Goal: Information Seeking & Learning: Learn about a topic

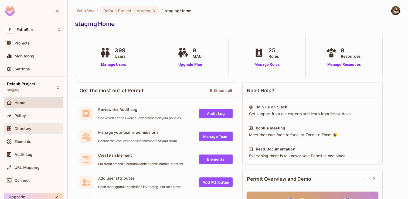
click at [23, 125] on div "Directory" at bounding box center [33, 128] width 55 height 6
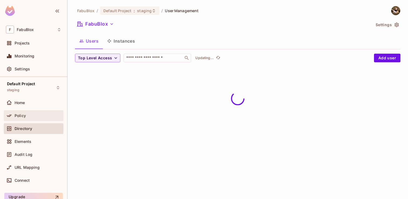
click at [25, 117] on span "Policy" at bounding box center [20, 115] width 11 height 4
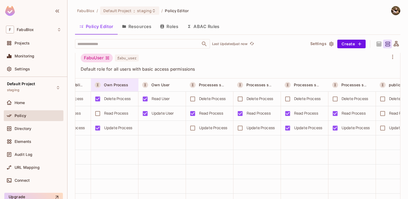
scroll to position [0, 458]
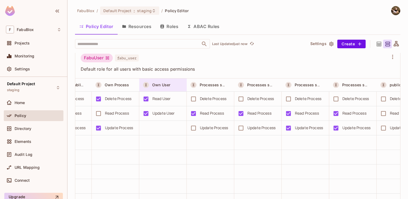
click at [168, 87] on span "Own User" at bounding box center [161, 84] width 18 height 5
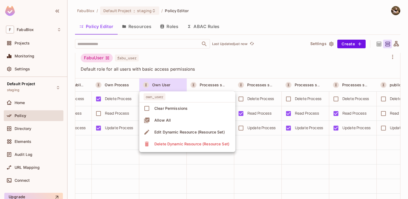
click at [168, 87] on div at bounding box center [204, 99] width 408 height 199
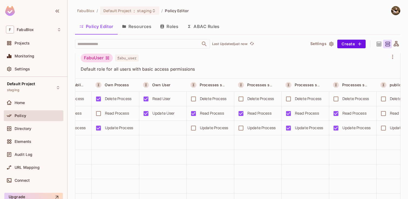
click at [198, 28] on button "ABAC Rules" at bounding box center [202, 26] width 41 height 13
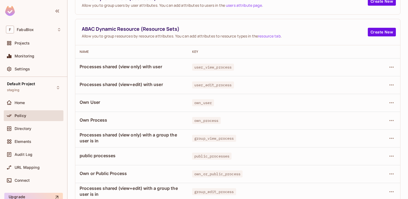
scroll to position [53, 0]
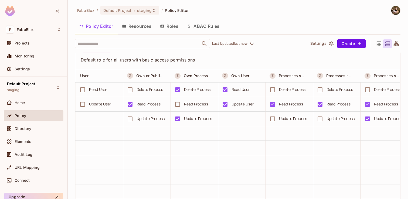
scroll to position [0, 380]
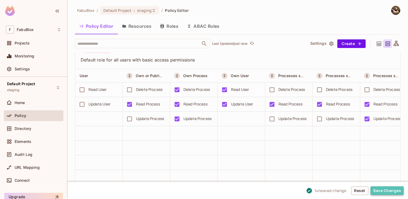
click at [391, 191] on button "Save Changes" at bounding box center [386, 190] width 33 height 9
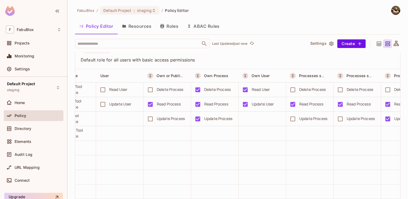
scroll to position [0, 355]
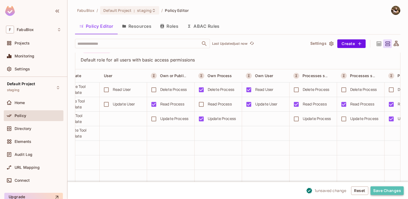
click at [378, 188] on button "Save Changes" at bounding box center [386, 190] width 33 height 9
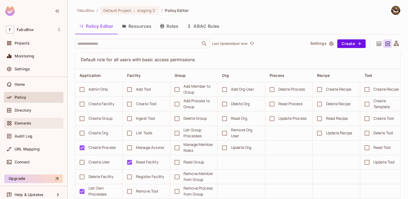
scroll to position [0, 0]
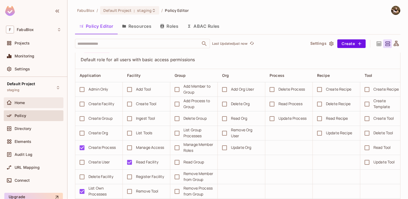
click at [31, 106] on div "Home" at bounding box center [33, 102] width 55 height 6
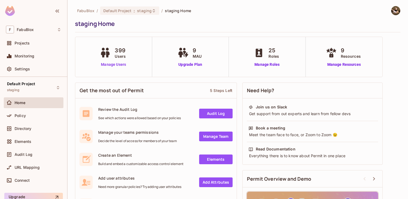
click at [116, 66] on link "Manage Users" at bounding box center [113, 65] width 30 height 6
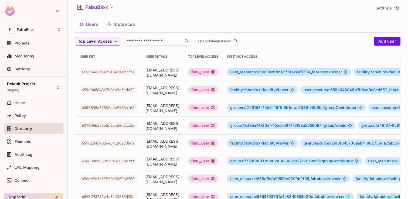
scroll to position [18, 0]
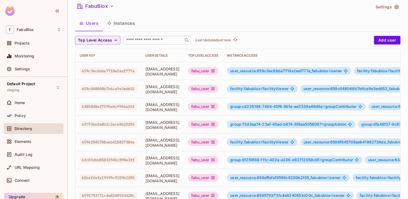
click at [162, 43] on input "text" at bounding box center [153, 39] width 57 height 5
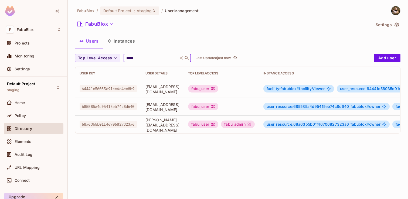
type input "*****"
click at [130, 119] on td "68a63b5b01f46706827323a6" at bounding box center [108, 124] width 66 height 18
click at [129, 122] on span "68a63b5b01f46706827323a6" at bounding box center [108, 124] width 57 height 7
copy span "68a63b5b01f46706827323a6"
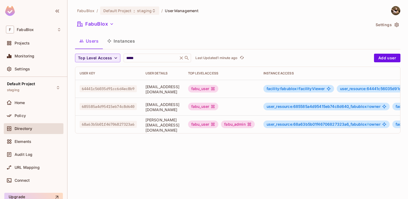
click at [26, 129] on span "Directory" at bounding box center [24, 128] width 18 height 4
click at [126, 43] on button "Instances" at bounding box center [121, 40] width 36 height 13
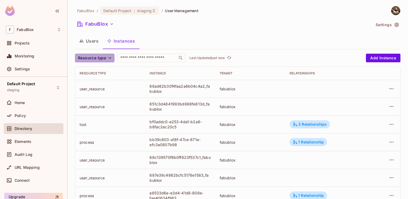
click at [112, 59] on icon "button" at bounding box center [109, 57] width 5 height 5
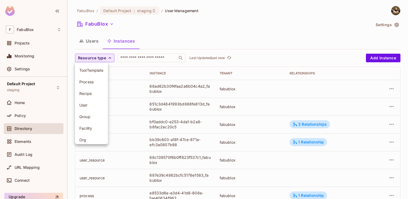
click at [100, 86] on li "Process" at bounding box center [91, 82] width 33 height 12
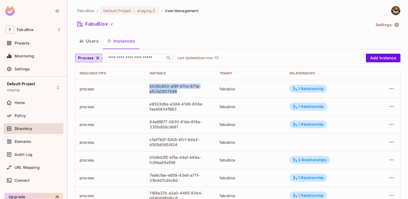
drag, startPoint x: 180, startPoint y: 91, endPoint x: 148, endPoint y: 85, distance: 32.6
click at [148, 85] on td "bb39c603-a18f-47ce-871a-efc3a0807b98" at bounding box center [180, 89] width 70 height 18
copy div "bb39c603-a18f-47ce-871a-efc3a0807b98"
click at [165, 91] on div "bb39c603-a18f-47ce-871a-efc3a0807b98" at bounding box center [179, 89] width 61 height 10
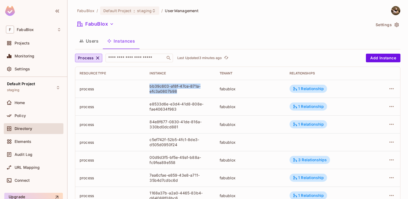
click at [165, 91] on div "bb39c603-a18f-47ce-871a-efc3a0807b98" at bounding box center [179, 89] width 61 height 10
click at [387, 87] on button "button" at bounding box center [391, 88] width 9 height 9
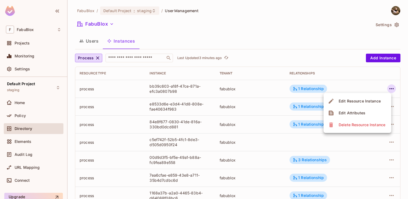
click at [307, 87] on div at bounding box center [204, 99] width 408 height 199
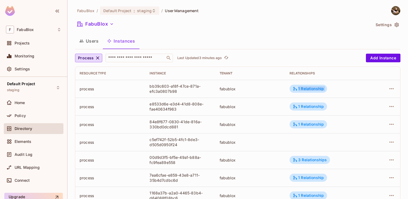
click at [307, 87] on div "1 Relationship" at bounding box center [307, 88] width 31 height 5
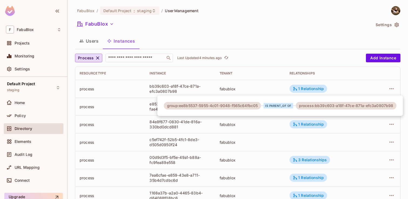
click at [139, 101] on div at bounding box center [204, 99] width 408 height 199
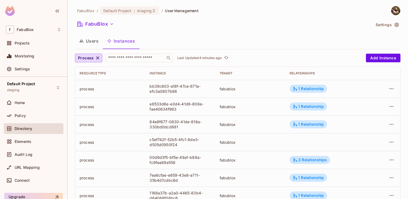
click at [144, 104] on td "process" at bounding box center [110, 107] width 70 height 18
click at [185, 103] on div "e8533d6e-e3d4-41d8-808e-fae40634f963" at bounding box center [179, 106] width 61 height 10
click at [390, 107] on icon "button" at bounding box center [391, 106] width 6 height 6
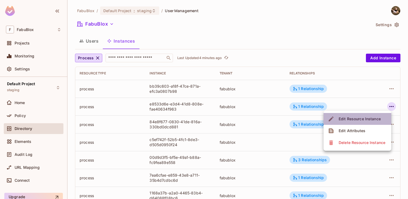
click at [366, 116] on span "Edit Resource Instance" at bounding box center [359, 119] width 45 height 9
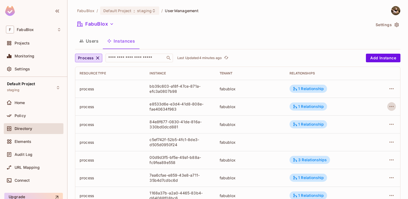
click at [180, 12] on span "User Management" at bounding box center [182, 10] width 34 height 5
click at [86, 41] on button "Users" at bounding box center [89, 40] width 28 height 13
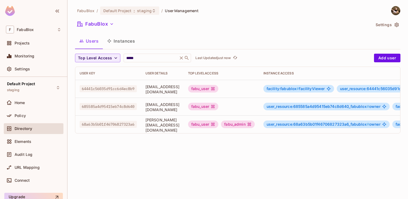
click at [180, 10] on span "User Management" at bounding box center [182, 10] width 34 height 5
click at [86, 11] on span "FabuBlox" at bounding box center [85, 10] width 17 height 5
click at [33, 98] on div "Home" at bounding box center [34, 102] width 60 height 11
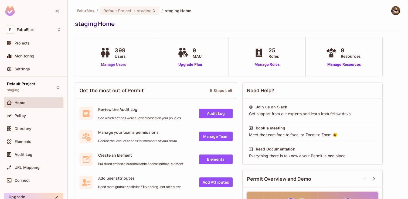
click at [120, 63] on link "Manage Users" at bounding box center [113, 65] width 30 height 6
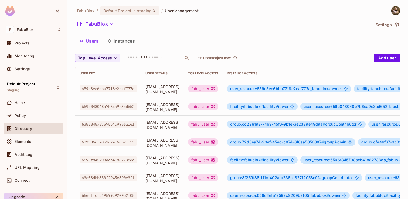
scroll to position [4, 0]
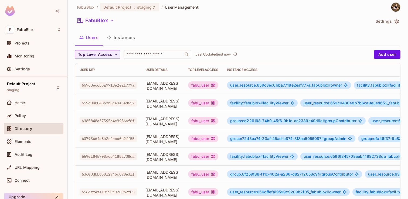
click at [119, 85] on span "659c3ec6bba7718e2eaf777a" at bounding box center [108, 85] width 57 height 7
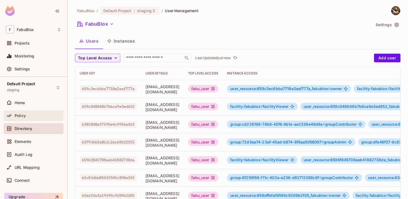
click at [27, 118] on div "Policy" at bounding box center [33, 115] width 55 height 6
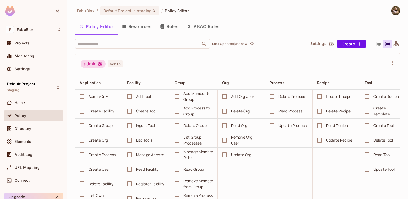
click at [201, 25] on button "ABAC Rules" at bounding box center [202, 26] width 41 height 13
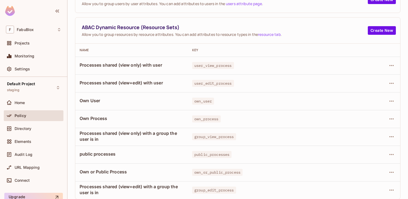
scroll to position [53, 0]
click at [391, 186] on button "button" at bounding box center [391, 189] width 9 height 9
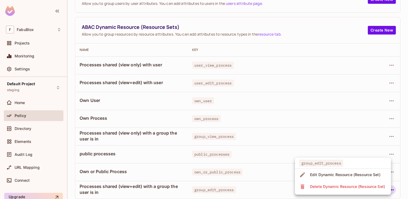
click at [374, 177] on div "Edit Dynamic Resource (Resource Set)" at bounding box center [345, 174] width 70 height 5
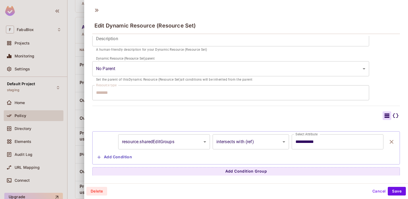
scroll to position [1, 0]
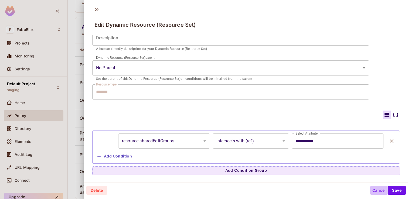
click at [374, 189] on button "Cancel" at bounding box center [379, 190] width 18 height 9
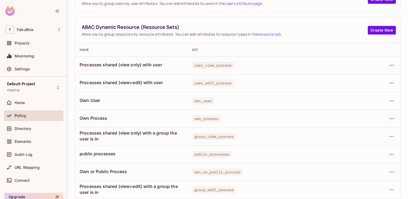
scroll to position [42, 0]
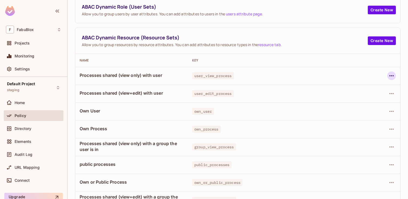
click at [390, 75] on icon "button" at bounding box center [391, 76] width 6 height 6
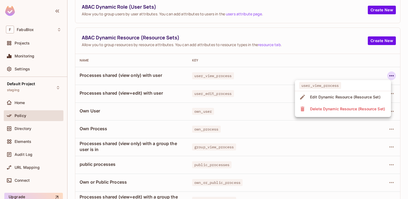
click at [368, 100] on span "Edit Dynamic Resource (Resource Set)" at bounding box center [345, 97] width 74 height 9
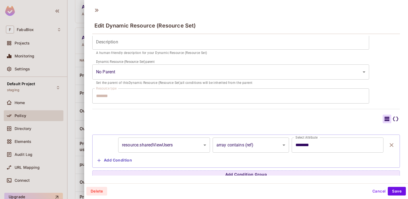
scroll to position [73, 0]
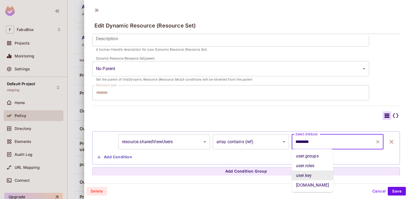
click at [320, 140] on input "********" at bounding box center [333, 142] width 79 height 10
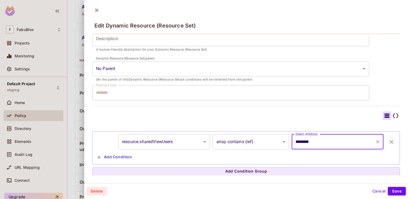
click at [378, 188] on button "Cancel" at bounding box center [379, 191] width 18 height 9
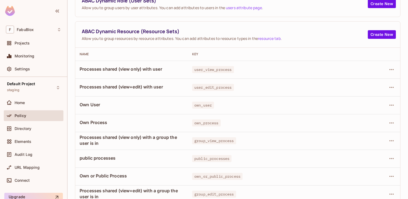
scroll to position [46, 0]
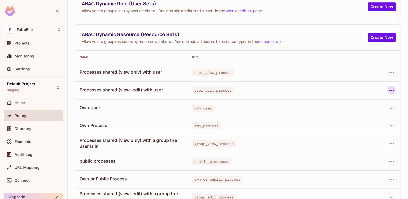
click at [393, 92] on icon "button" at bounding box center [391, 90] width 6 height 6
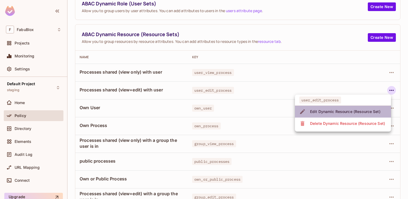
click at [369, 110] on div "Edit Dynamic Resource (Resource Set)" at bounding box center [345, 111] width 70 height 5
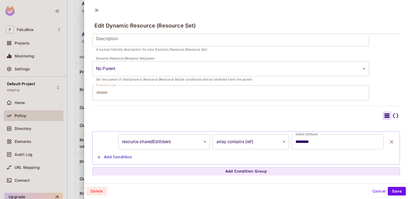
scroll to position [1, 0]
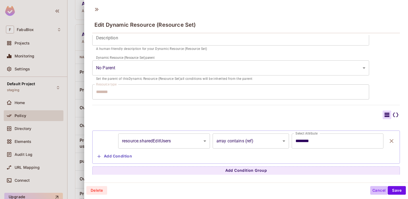
click at [382, 189] on button "Cancel" at bounding box center [379, 190] width 18 height 9
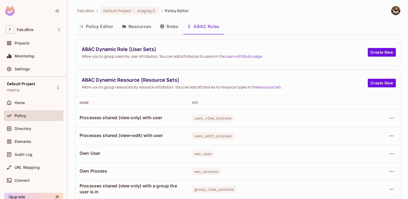
scroll to position [53, 0]
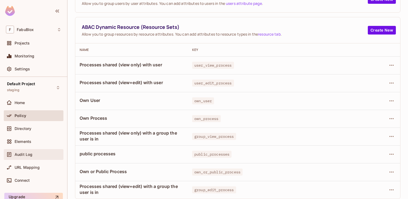
click at [32, 152] on span "Audit Log" at bounding box center [24, 154] width 18 height 4
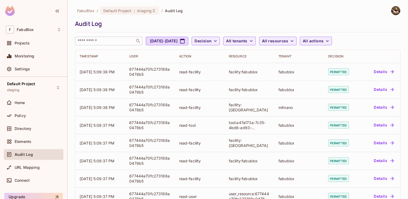
click at [129, 42] on input "text" at bounding box center [105, 40] width 57 height 5
paste input "**********"
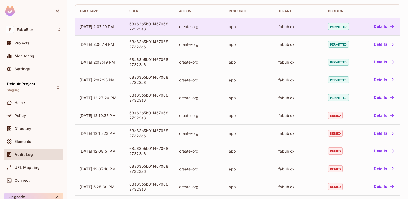
scroll to position [85, 0]
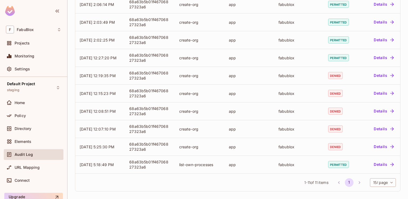
type input "**********"
click at [336, 182] on li "pagination navigation" at bounding box center [338, 182] width 10 height 9
click at [355, 182] on li "pagination navigation" at bounding box center [359, 182] width 10 height 9
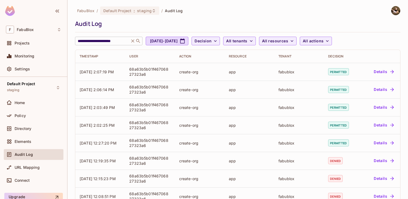
click at [133, 41] on icon at bounding box center [132, 40] width 5 height 5
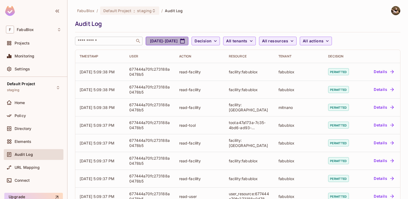
click at [185, 41] on icon "button" at bounding box center [182, 40] width 5 height 5
select select "*"
select select "****"
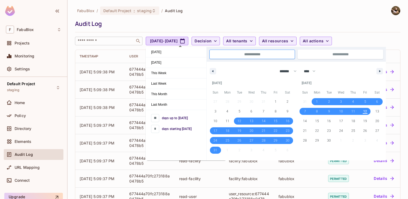
click at [238, 33] on div "FabuBlox / Default Project : staging / Audit Log Audit Log ​ Aug 12, 2025 - Sep…" at bounding box center [237, 25] width 325 height 39
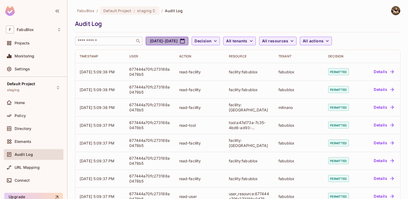
click at [178, 43] on button "Aug 12, 2025 - Sep 12, 2025" at bounding box center [167, 41] width 43 height 9
select select "*"
select select "****"
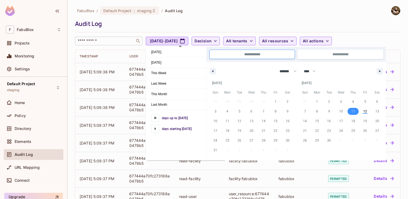
click at [355, 112] on span "11" at bounding box center [353, 111] width 12 height 7
type input "*"
type input "**********"
select select "*"
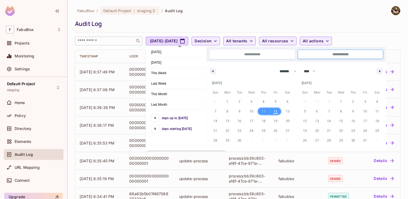
click at [277, 113] on span "12" at bounding box center [275, 111] width 4 height 10
type input "*"
type input "**********"
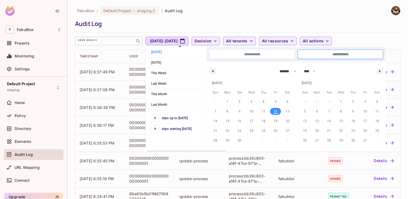
click at [291, 19] on div "FabuBlox / Default Project : staging / Audit Log Audit Log ​ Sep 12, 2025 - Sep…" at bounding box center [237, 25] width 325 height 39
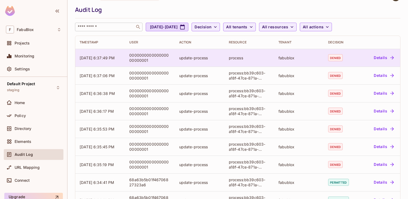
scroll to position [15, 0]
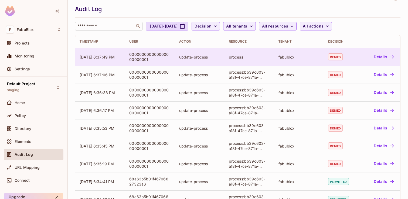
click at [381, 58] on button "Details" at bounding box center [383, 57] width 24 height 9
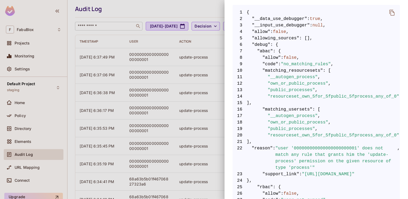
scroll to position [103, 0]
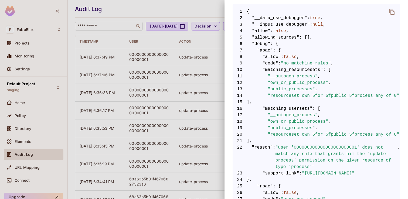
click at [291, 89] on span ""public_processes"" at bounding box center [290, 89] width 47 height 6
click at [292, 82] on span ""own_or_public_process"" at bounding box center [297, 83] width 60 height 6
click at [292, 75] on span ""__autogen_process"" at bounding box center [292, 76] width 50 height 6
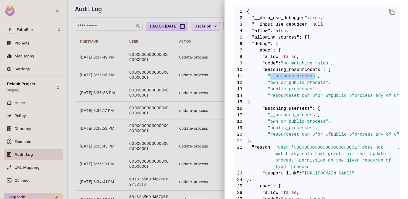
click at [292, 75] on span ""__autogen_process"" at bounding box center [292, 76] width 50 height 6
click at [299, 83] on span ""own_or_public_process"" at bounding box center [297, 83] width 60 height 6
click at [299, 89] on span ""public_processes"" at bounding box center [290, 89] width 47 height 6
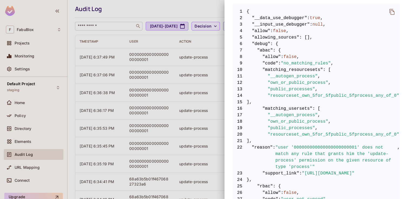
click at [299, 95] on span ""resourceset_own_5for_5fpublic_5fprocess_any_of_0"" at bounding box center [333, 95] width 132 height 6
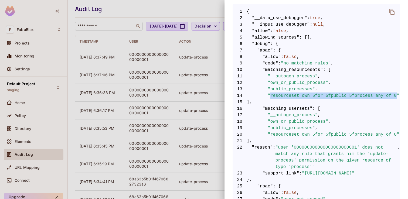
click at [299, 95] on span ""resourceset_own_5for_5fpublic_5fprocess_any_of_0"" at bounding box center [333, 95] width 132 height 6
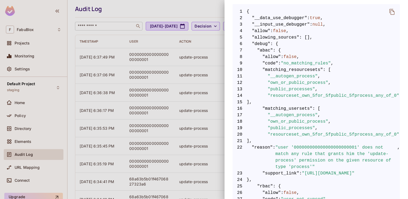
click at [302, 113] on span ""__autogen_process"" at bounding box center [292, 115] width 50 height 6
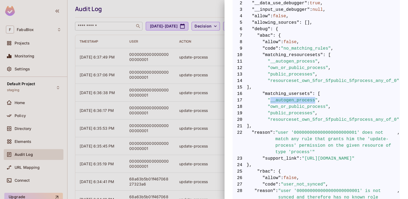
scroll to position [119, 0]
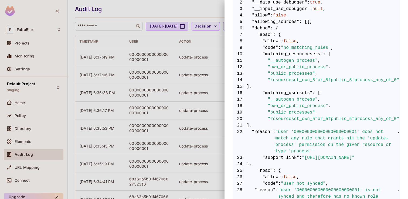
click at [296, 57] on span ""matching_resourcesets"" at bounding box center [292, 54] width 60 height 6
click at [296, 59] on span ""__autogen_process"" at bounding box center [292, 60] width 50 height 6
click at [295, 71] on span ""public_processes"" at bounding box center [290, 73] width 47 height 6
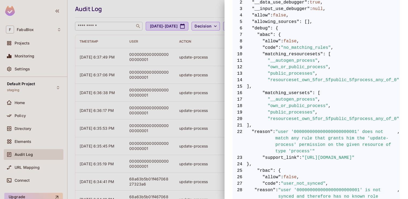
click at [295, 65] on span ""own_or_public_process"" at bounding box center [297, 67] width 60 height 6
click at [301, 79] on span ""resourceset_own_5for_5fpublic_5fprocess_any_of_0"" at bounding box center [333, 80] width 132 height 6
click at [299, 66] on span ""own_or_public_process"" at bounding box center [297, 67] width 60 height 6
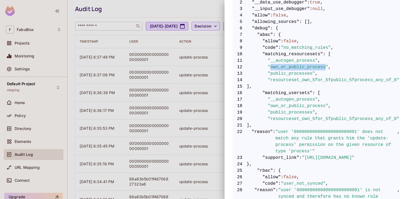
click at [299, 66] on span ""own_or_public_process"" at bounding box center [297, 67] width 60 height 6
click at [299, 76] on span ""public_processes"" at bounding box center [290, 73] width 47 height 6
click at [301, 82] on span ""resourceset_own_5for_5fpublic_5fprocess_any_of_0"" at bounding box center [333, 80] width 132 height 6
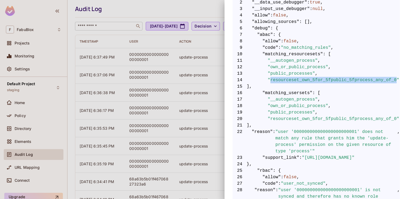
click at [301, 82] on span ""resourceset_own_5for_5fpublic_5fprocess_any_of_0"" at bounding box center [333, 80] width 132 height 6
click at [305, 75] on span ""public_processes"" at bounding box center [290, 73] width 47 height 6
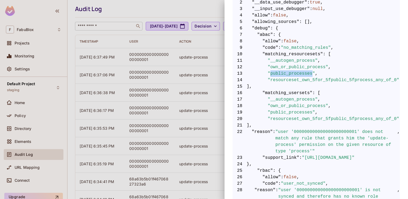
click at [305, 75] on span ""public_processes"" at bounding box center [290, 73] width 47 height 6
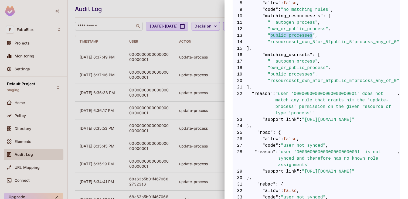
scroll to position [157, 0]
click at [310, 91] on span ""user '000000000000000000000001' does not match any rule that grants him the 'u…" at bounding box center [336, 103] width 122 height 26
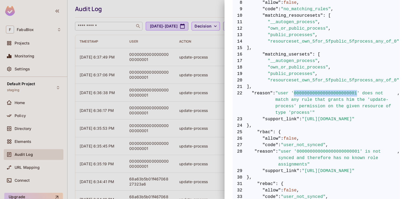
click at [310, 91] on span ""user '000000000000000000000001' does not match any rule that grants him the 'u…" at bounding box center [336, 103] width 122 height 26
click at [172, 61] on div at bounding box center [204, 99] width 408 height 199
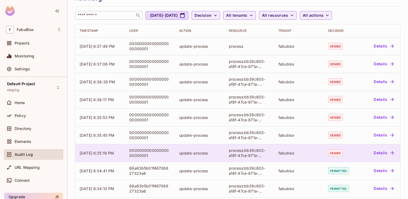
scroll to position [0, 0]
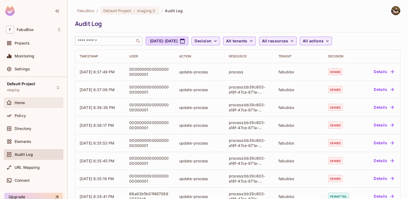
click at [32, 105] on div "Home" at bounding box center [38, 103] width 47 height 4
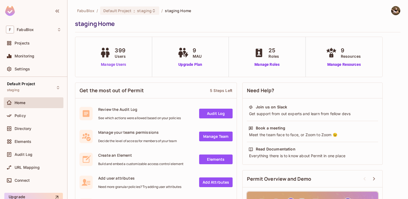
click at [120, 64] on link "Manage Users" at bounding box center [113, 65] width 30 height 6
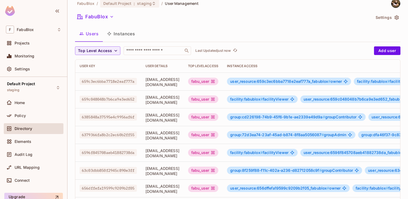
scroll to position [13, 0]
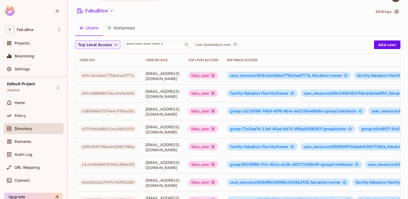
click at [129, 92] on span "659c048048b7b6ca9e3ed652" at bounding box center [108, 93] width 57 height 7
copy span "659c048048b7b6ca9e3ed652"
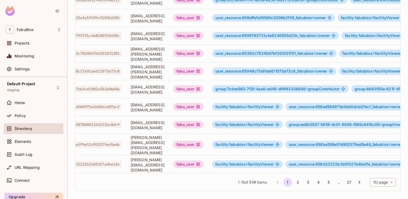
scroll to position [0, 0]
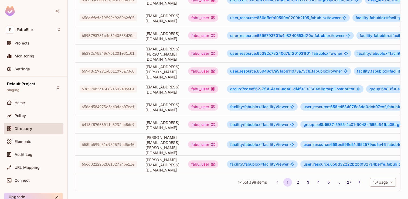
click at [114, 71] on span "65948c17a91ab611073a73c8" at bounding box center [108, 71] width 57 height 7
copy span "65948c17a91ab611073a73c8"
click at [120, 105] on span "656ed584975e3dd0dcb07ecf" at bounding box center [108, 106] width 57 height 7
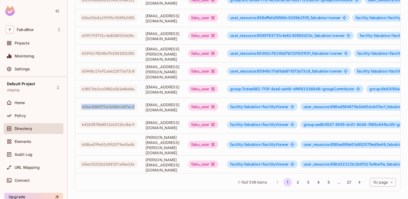
copy span "656ed584975e3dd0dcb07ecf"
click at [126, 107] on span "656ed584975e3dd0dcb07ecf" at bounding box center [108, 106] width 57 height 7
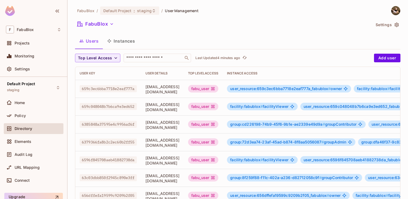
scroll to position [1, 0]
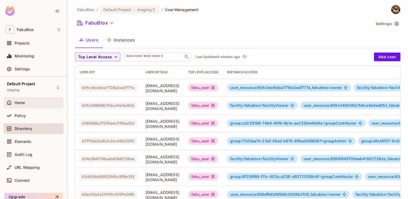
click at [32, 103] on div "Home" at bounding box center [38, 103] width 47 height 4
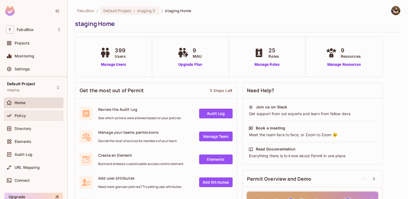
click at [46, 112] on div "Policy" at bounding box center [34, 115] width 60 height 11
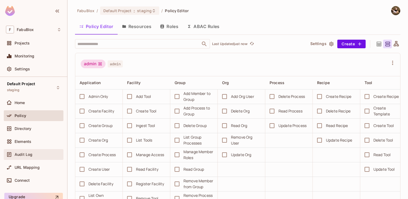
click at [21, 149] on div "Audit Log" at bounding box center [34, 154] width 60 height 11
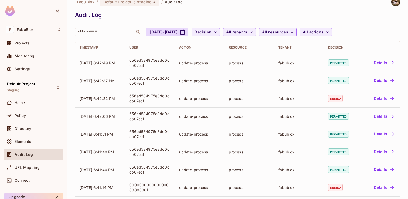
scroll to position [8, 0]
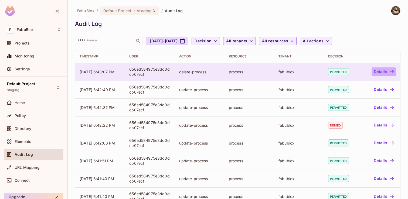
click at [381, 71] on button "Details" at bounding box center [383, 71] width 24 height 9
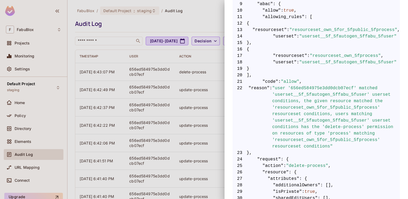
scroll to position [168, 0]
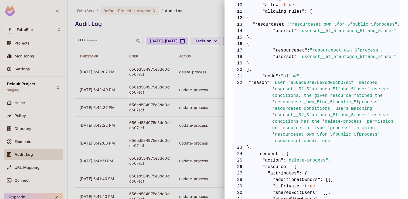
click at [342, 89] on span ""user '656ed584975e3dd0dcb07ecf' matched 'userset__5f_5fautogen_5ffabu_5fuser' …" at bounding box center [336, 112] width 128 height 65
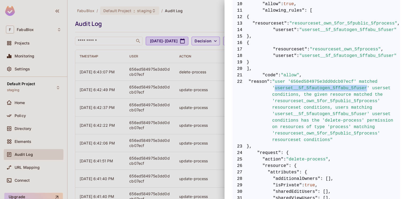
scroll to position [170, 0]
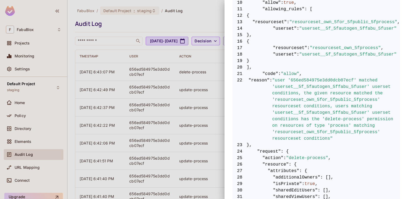
click at [346, 100] on span ""user '656ed584975e3dd0dcb07ecf' matched 'userset__5f_5fautogen_5ffabu_5fuser' …" at bounding box center [336, 109] width 128 height 65
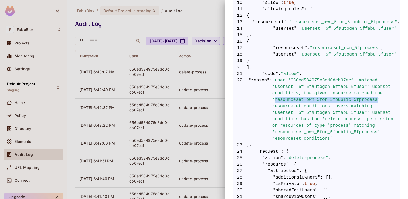
click at [346, 100] on span ""user '656ed584975e3dd0dcb07ecf' matched 'userset__5f_5fautogen_5ffabu_5fuser' …" at bounding box center [336, 109] width 128 height 65
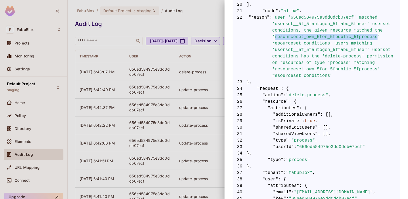
scroll to position [228, 0]
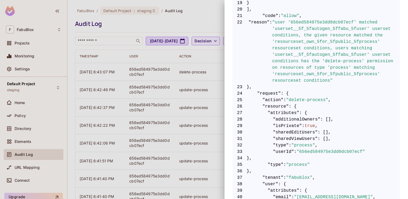
click at [333, 56] on span ""user '656ed584975e3dd0dcb07ecf' matched 'userset__5f_5fautogen_5ffabu_5fuser' …" at bounding box center [336, 51] width 128 height 65
click at [342, 53] on span ""user '656ed584975e3dd0dcb07ecf' matched 'userset__5f_5fautogen_5ffabu_5fuser' …" at bounding box center [336, 51] width 128 height 65
click at [359, 54] on span ""user '656ed584975e3dd0dcb07ecf' matched 'userset__5f_5fautogen_5ffabu_5fuser' …" at bounding box center [336, 51] width 128 height 65
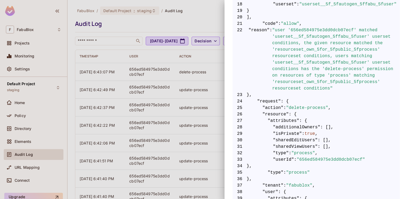
scroll to position [221, 0]
click at [335, 75] on span ""user '656ed584975e3dd0dcb07ecf' matched 'userset__5f_5fautogen_5ffabu_5fuser' …" at bounding box center [336, 58] width 128 height 65
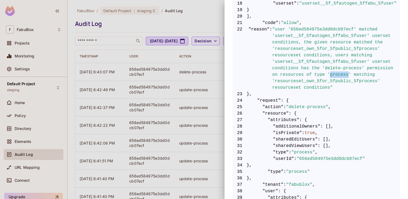
click at [335, 75] on span ""user '656ed584975e3dd0dcb07ecf' matched 'userset__5f_5fautogen_5ffabu_5fuser' …" at bounding box center [336, 58] width 128 height 65
click at [304, 78] on span ""user '656ed584975e3dd0dcb07ecf' matched 'userset__5f_5fautogen_5ffabu_5fuser' …" at bounding box center [336, 58] width 128 height 65
click at [295, 89] on span ""user '656ed584975e3dd0dcb07ecf' matched 'userset__5f_5fautogen_5ffabu_5fuser' …" at bounding box center [336, 58] width 128 height 65
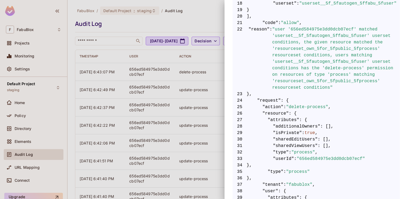
click at [315, 89] on span ""user '656ed584975e3dd0dcb07ecf' matched 'userset__5f_5fautogen_5ffabu_5fuser' …" at bounding box center [336, 58] width 128 height 65
click at [315, 82] on span ""user '656ed584975e3dd0dcb07ecf' matched 'userset__5f_5fautogen_5ffabu_5fuser' …" at bounding box center [336, 58] width 128 height 65
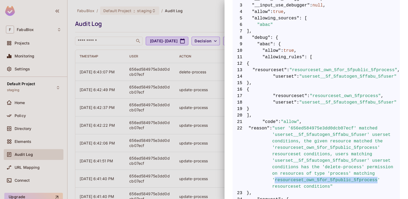
scroll to position [119, 0]
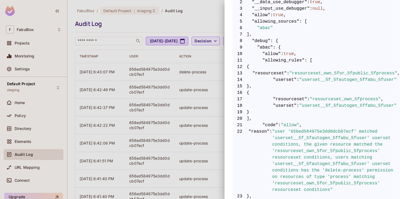
click at [178, 25] on div at bounding box center [204, 99] width 408 height 199
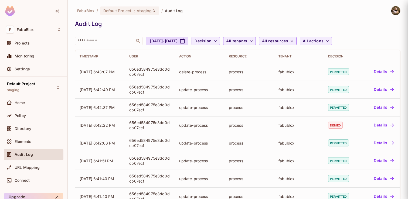
scroll to position [0, 0]
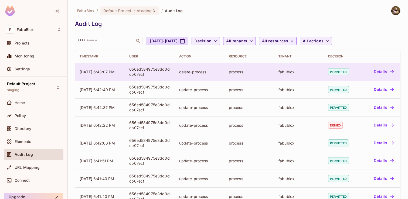
click at [153, 71] on div "656ed584975e3dd0dcb07ecf" at bounding box center [149, 72] width 41 height 10
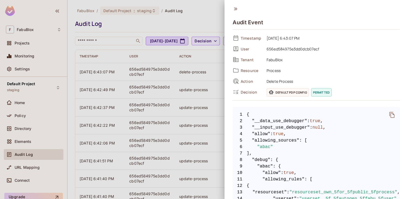
click at [37, 47] on div at bounding box center [204, 99] width 408 height 199
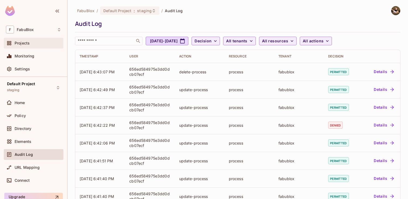
click at [23, 45] on span "Projects" at bounding box center [22, 43] width 15 height 4
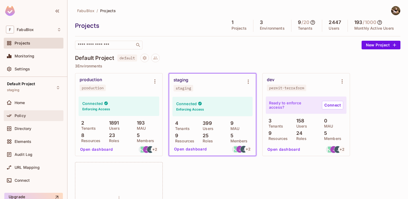
click at [32, 112] on div "Policy" at bounding box center [34, 115] width 60 height 11
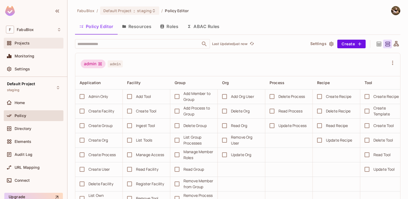
click at [30, 44] on div "Projects" at bounding box center [38, 43] width 47 height 4
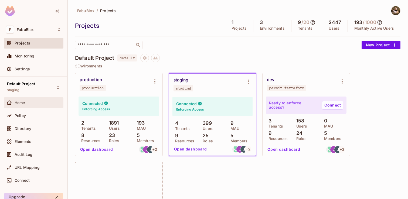
click at [27, 105] on div "Home" at bounding box center [33, 102] width 55 height 6
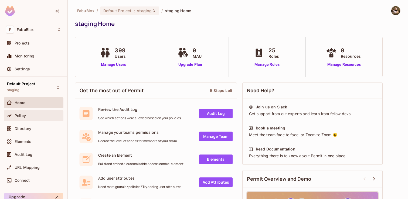
click at [46, 118] on div "Policy" at bounding box center [33, 115] width 55 height 6
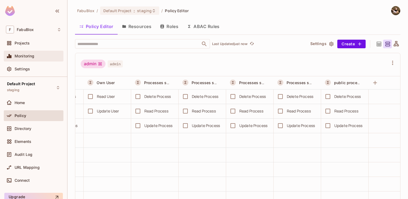
click at [29, 54] on span "Monitoring" at bounding box center [25, 56] width 20 height 4
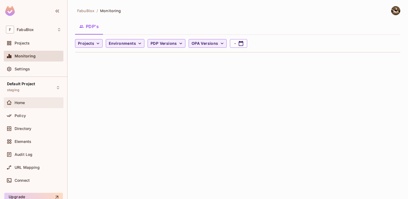
click at [30, 105] on div "Home" at bounding box center [38, 103] width 47 height 4
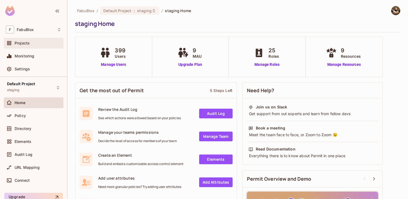
click at [33, 44] on div "Projects" at bounding box center [38, 43] width 47 height 4
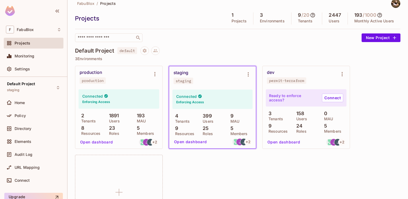
scroll to position [8, 0]
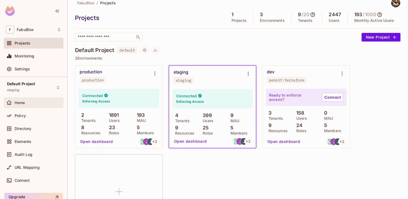
click at [23, 104] on span "Home" at bounding box center [20, 103] width 11 height 4
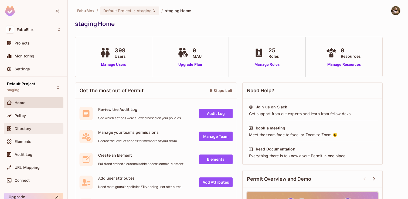
click at [26, 129] on span "Directory" at bounding box center [23, 128] width 17 height 4
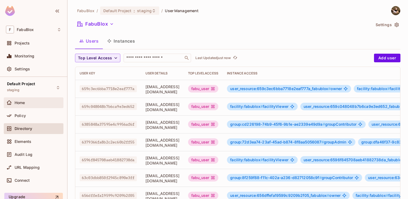
click at [26, 105] on div "Home" at bounding box center [33, 102] width 55 height 6
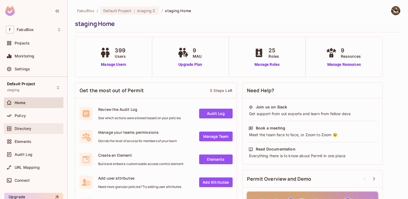
click at [29, 129] on span "Directory" at bounding box center [23, 128] width 17 height 4
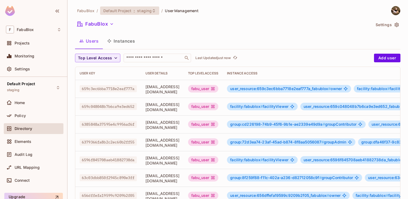
click at [151, 8] on div "Default Project : staging" at bounding box center [129, 10] width 59 height 8
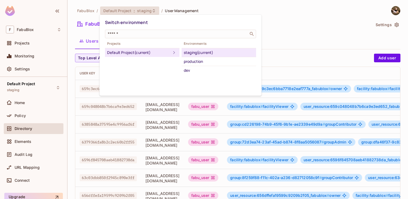
click at [192, 51] on div "staging (current)" at bounding box center [219, 52] width 70 height 6
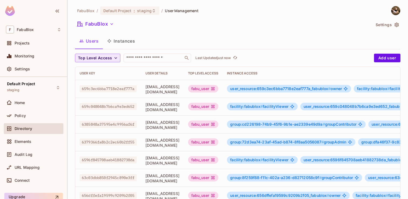
click at [103, 59] on span "Top Level Access" at bounding box center [95, 58] width 34 height 7
click at [114, 45] on div at bounding box center [204, 99] width 408 height 199
click at [117, 43] on button "Instances" at bounding box center [121, 40] width 36 height 13
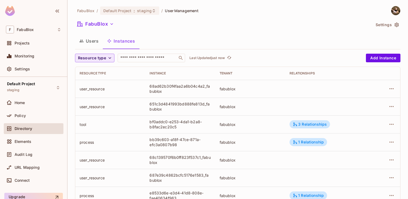
click at [110, 58] on icon "button" at bounding box center [109, 57] width 5 height 5
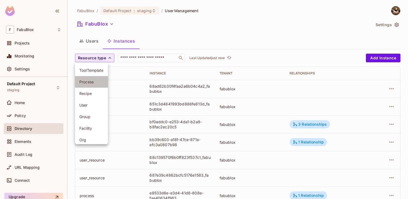
click at [98, 81] on span "Process" at bounding box center [91, 81] width 24 height 5
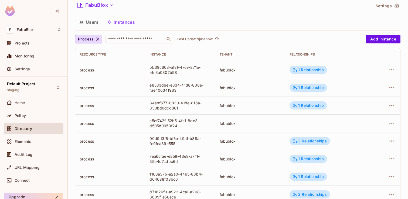
scroll to position [20, 0]
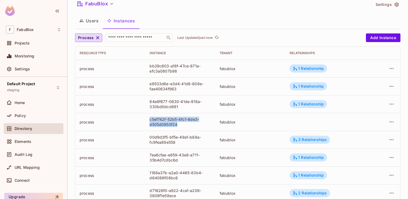
drag, startPoint x: 180, startPoint y: 124, endPoint x: 144, endPoint y: 120, distance: 36.0
click at [144, 120] on tr "process c5ef742f-52b5-4fc1-8de3-d505d0950f24 fabublox" at bounding box center [237, 122] width 325 height 18
copy tr "c5ef742f-52b5-4fc1-8de3-d505d0950f24"
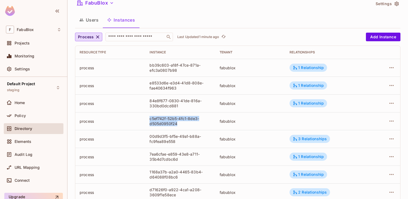
scroll to position [23, 0]
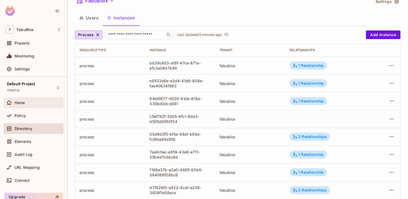
click at [33, 101] on div "Home" at bounding box center [38, 103] width 47 height 4
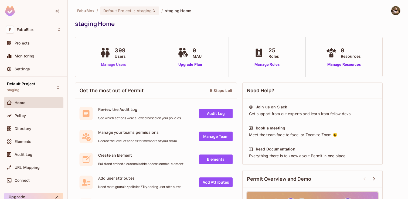
click at [108, 66] on link "Manage Users" at bounding box center [113, 65] width 30 height 6
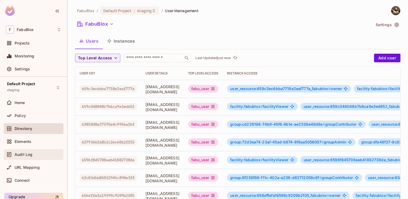
click at [25, 156] on span "Audit Log" at bounding box center [24, 154] width 18 height 4
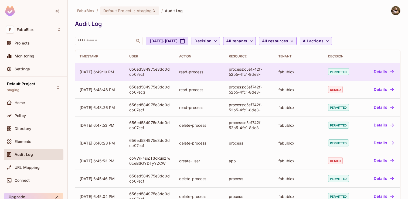
click at [390, 71] on icon "button" at bounding box center [391, 71] width 5 height 5
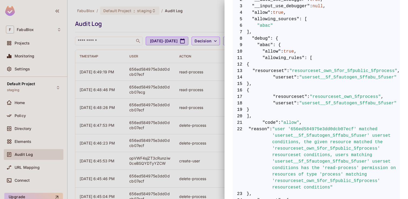
scroll to position [131, 0]
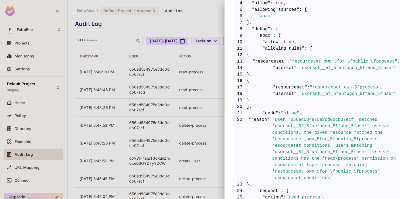
click at [314, 126] on span ""user '656ed584975e3dd0dcb07ecf' matched 'userset__5f_5fautogen_5ffabu_5fuser' …" at bounding box center [336, 148] width 128 height 65
click at [328, 138] on span ""user '656ed584975e3dd0dcb07ecf' matched 'userset__5f_5fautogen_5ffabu_5fuser' …" at bounding box center [336, 148] width 128 height 65
click at [331, 136] on span ""user '656ed584975e3dd0dcb07ecf' matched 'userset__5f_5fautogen_5ffabu_5fuser' …" at bounding box center [336, 148] width 128 height 65
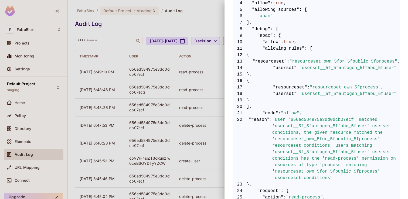
click at [330, 128] on span ""user '656ed584975e3dd0dcb07ecf' matched 'userset__5f_5fautogen_5ffabu_5fuser' …" at bounding box center [336, 148] width 128 height 65
click at [330, 131] on span ""user '656ed584975e3dd0dcb07ecf' matched 'userset__5f_5fautogen_5ffabu_5fuser' …" at bounding box center [336, 148] width 128 height 65
click at [329, 124] on span ""user '656ed584975e3dd0dcb07ecf' matched 'userset__5f_5fautogen_5ffabu_5fuser' …" at bounding box center [336, 148] width 128 height 65
click at [328, 118] on span ""user '656ed584975e3dd0dcb07ecf' matched 'userset__5f_5fautogen_5ffabu_5fuser' …" at bounding box center [336, 148] width 128 height 65
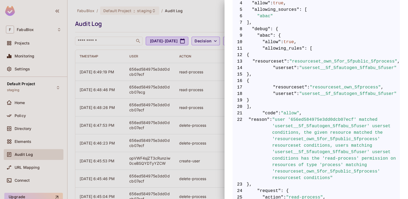
click at [328, 127] on span ""user '656ed584975e3dd0dcb07ecf' matched 'userset__5f_5fautogen_5ffabu_5fuser' …" at bounding box center [336, 148] width 128 height 65
click at [331, 135] on span ""user '656ed584975e3dd0dcb07ecf' matched 'userset__5f_5fautogen_5ffabu_5fuser' …" at bounding box center [336, 148] width 128 height 65
click at [330, 137] on span ""user '656ed584975e3dd0dcb07ecf' matched 'userset__5f_5fautogen_5ffabu_5fuser' …" at bounding box center [336, 148] width 128 height 65
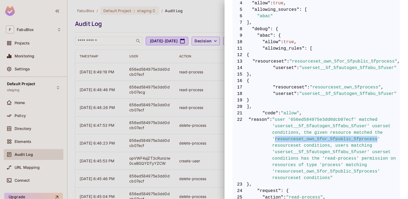
click at [330, 137] on span ""user '656ed584975e3dd0dcb07ecf' matched 'userset__5f_5fautogen_5ffabu_5fuser' …" at bounding box center [336, 148] width 128 height 65
click at [316, 132] on span ""user '656ed584975e3dd0dcb07ecf' matched 'userset__5f_5fautogen_5ffabu_5fuser' …" at bounding box center [336, 148] width 128 height 65
click at [319, 138] on span ""user '656ed584975e3dd0dcb07ecf' matched 'userset__5f_5fautogen_5ffabu_5fuser' …" at bounding box center [336, 148] width 128 height 65
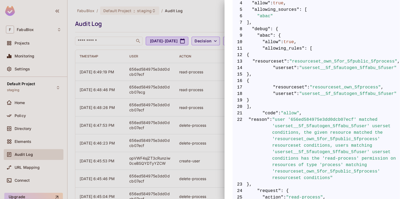
click at [184, 26] on div at bounding box center [204, 99] width 408 height 199
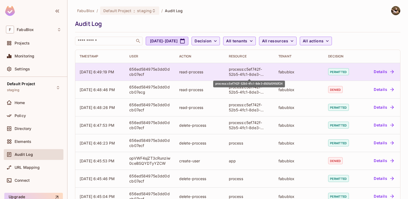
click at [242, 70] on div "process:c5ef742f-52b5-4fc1-8de3-d505d0950f24" at bounding box center [249, 72] width 41 height 10
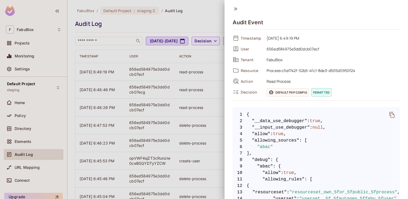
click at [294, 72] on span "Process:c5ef742f-52b5-4fc1-8de3-d505d0950f24" at bounding box center [332, 70] width 136 height 6
copy div "Process:c5ef742f-52b5-4fc1-8de3-d505d0950f24"
click at [278, 72] on span "Process:c5ef742f-52b5-4fc1-8de3-d505d0950f24" at bounding box center [332, 70] width 136 height 6
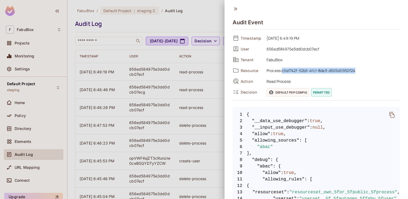
drag, startPoint x: 357, startPoint y: 71, endPoint x: 282, endPoint y: 71, distance: 74.7
click at [282, 71] on span "Process:c5ef742f-52b5-4fc1-8de3-d505d0950f24" at bounding box center [332, 70] width 136 height 6
copy span "c5ef742f-52b5-4fc1-8de3-d505d0950f24"
click at [117, 38] on div at bounding box center [204, 99] width 408 height 199
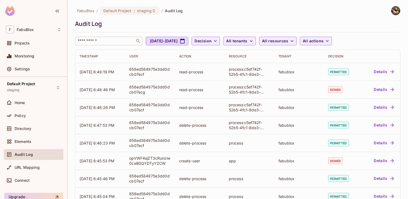
click at [108, 40] on input "text" at bounding box center [105, 40] width 57 height 5
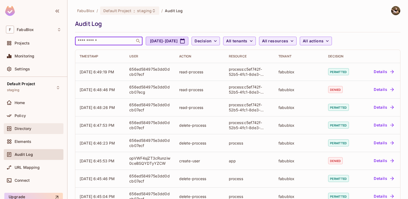
click at [26, 127] on span "Directory" at bounding box center [23, 128] width 17 height 4
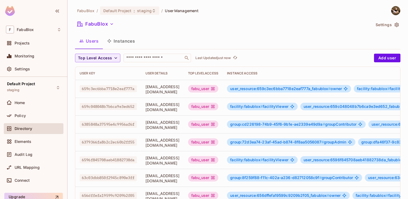
click at [111, 43] on icon "button" at bounding box center [109, 41] width 4 height 4
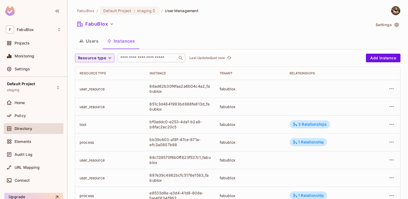
click at [143, 58] on input "text" at bounding box center [147, 57] width 57 height 5
paste input "**********"
type input "**********"
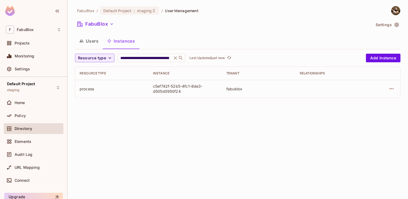
click at [157, 85] on div "c5ef742f-52b5-4fc1-8de3-d505d0950f24" at bounding box center [185, 89] width 65 height 10
click at [392, 89] on icon "button" at bounding box center [391, 88] width 6 height 6
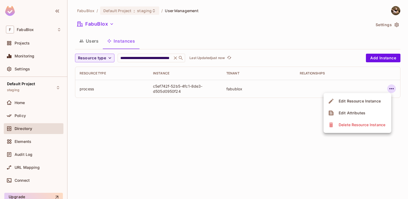
click at [346, 102] on div "Edit Resource Instance" at bounding box center [359, 100] width 42 height 5
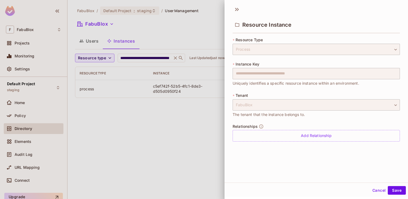
scroll to position [0, 0]
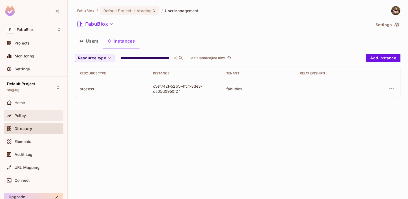
click at [38, 113] on div "Policy" at bounding box center [38, 115] width 47 height 4
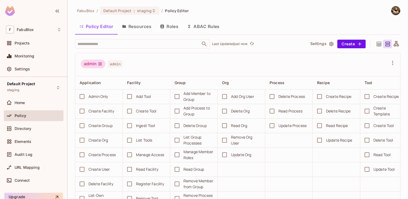
click at [208, 24] on button "ABAC Rules" at bounding box center [202, 26] width 41 height 13
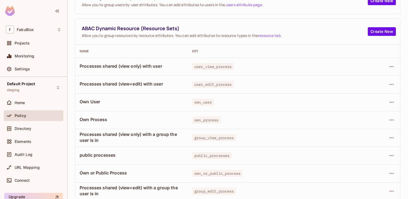
scroll to position [53, 0]
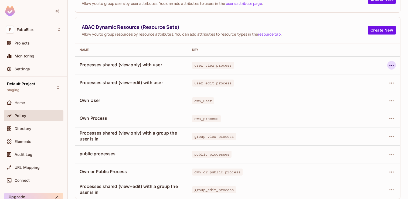
click at [391, 65] on icon "button" at bounding box center [391, 65] width 4 height 1
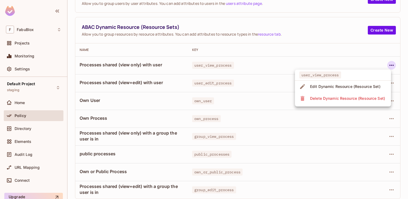
click at [377, 87] on div "Edit Dynamic Resource (Resource Set)" at bounding box center [345, 86] width 70 height 5
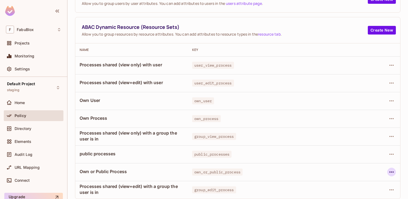
click at [389, 172] on icon "button" at bounding box center [391, 172] width 6 height 6
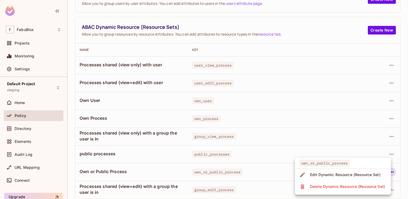
click at [374, 178] on span "Edit Dynamic Resource (Resource Set)" at bounding box center [345, 174] width 74 height 9
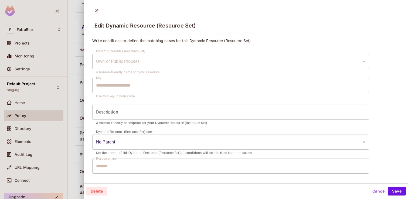
type input "********"
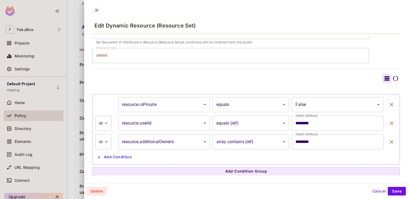
click at [192, 84] on div "**********" at bounding box center [245, 125] width 307 height 102
click at [375, 191] on button "Cancel" at bounding box center [379, 191] width 18 height 9
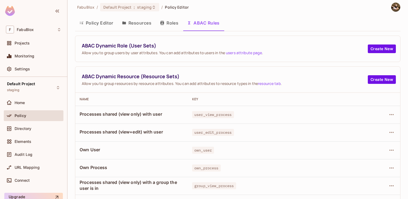
scroll to position [0, 0]
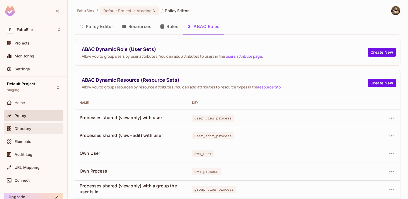
click at [25, 130] on span "Directory" at bounding box center [23, 128] width 17 height 4
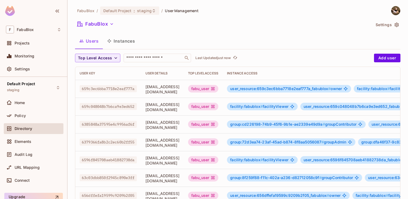
click at [122, 91] on span "659c3ec6bba7718e2eaf777a" at bounding box center [108, 88] width 57 height 7
click at [122, 89] on span "659c3ec6bba7718e2eaf777a" at bounding box center [108, 88] width 57 height 7
copy span "659c3ec6bba7718e2eaf777a"
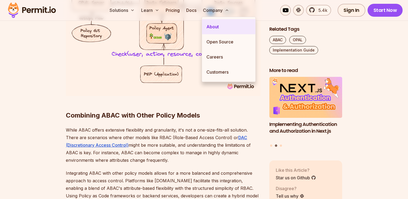
scroll to position [2062, 0]
